Goal: Task Accomplishment & Management: Use online tool/utility

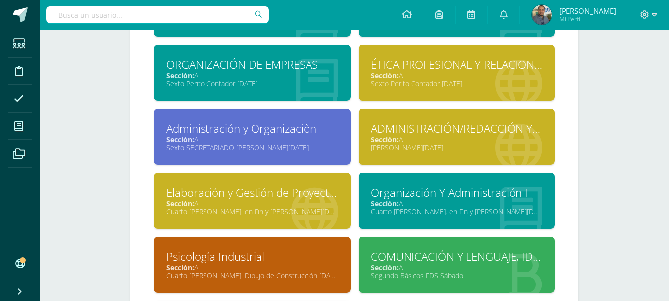
scroll to position [656, 0]
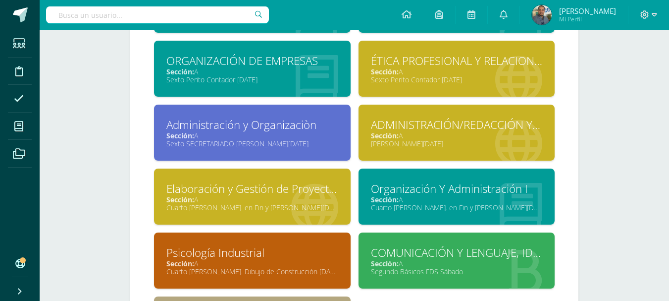
click at [534, 145] on div "[PERSON_NAME][DATE]" at bounding box center [457, 143] width 172 height 9
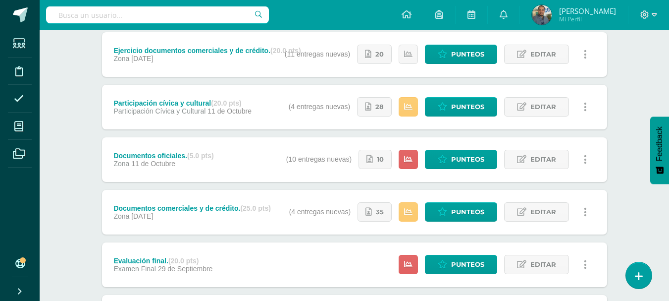
scroll to position [134, 0]
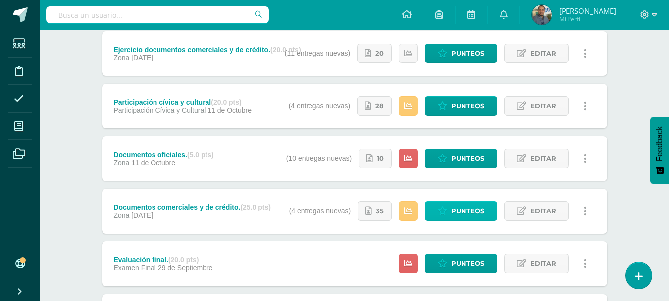
click at [476, 208] on span "Punteos" at bounding box center [467, 211] width 33 height 18
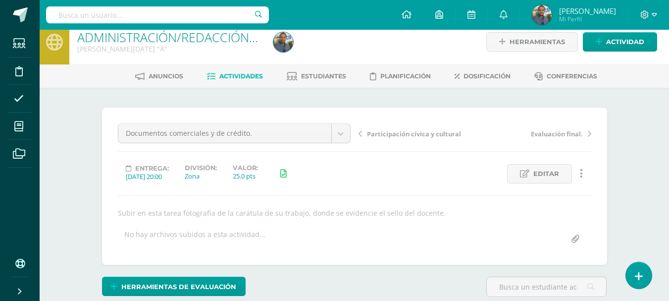
click at [476, 208] on div "Subir en esta tarea fotografía de la carátula de su trabajo, donde se evidencie…" at bounding box center [354, 212] width 481 height 9
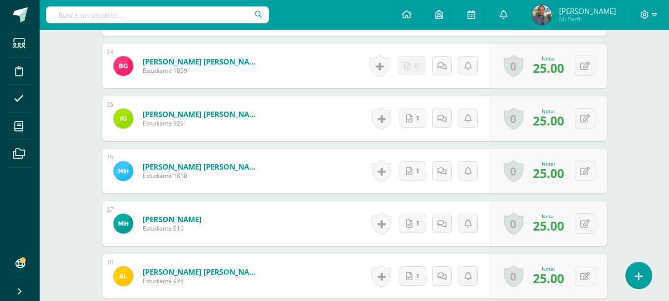
scroll to position [993, 0]
